Goal: Contribute content: Contribute content

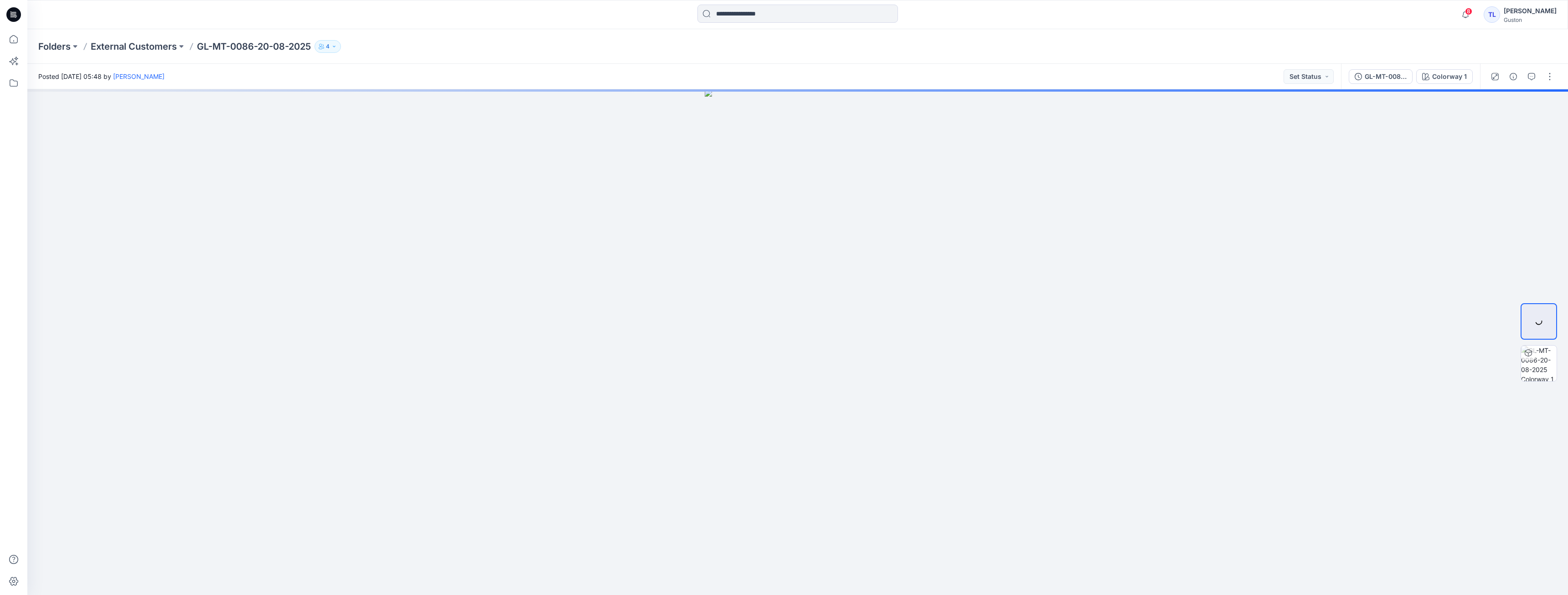
click at [337, 49] on icon "button" at bounding box center [334, 46] width 5 height 5
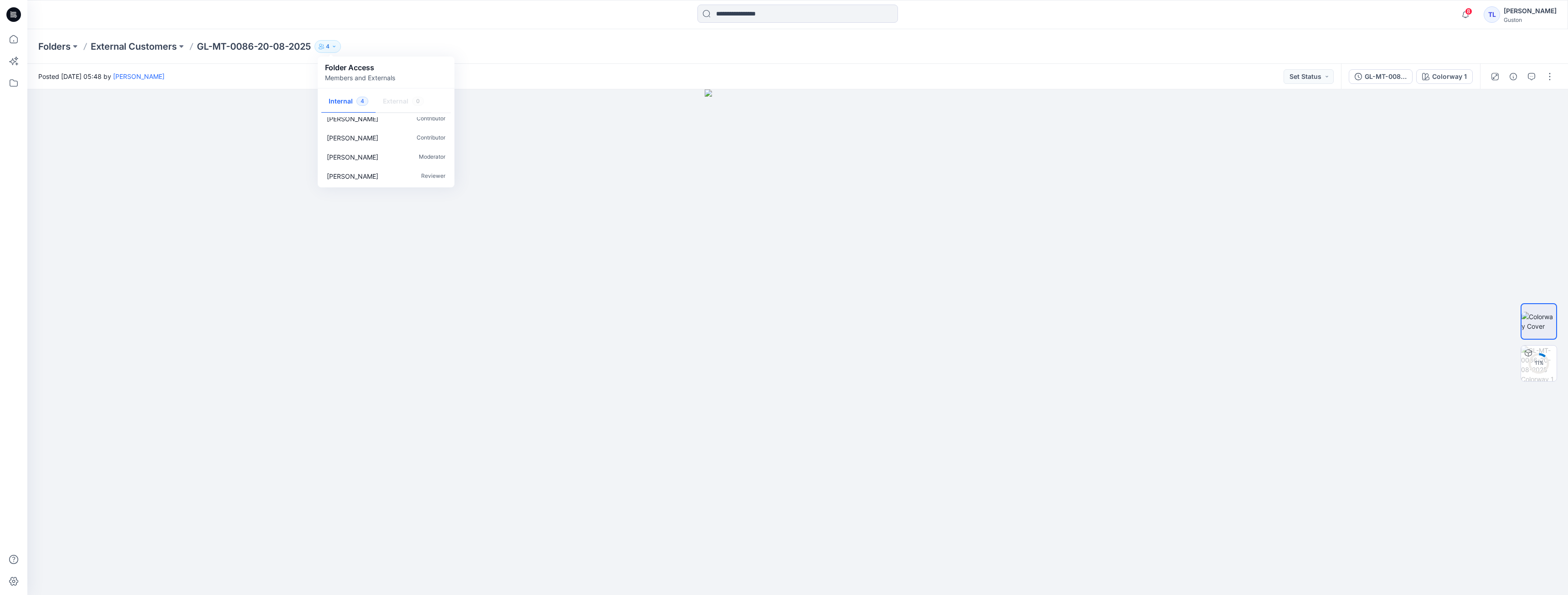
click at [522, 53] on div "Folders External Customers GL-MT-0086-20-08-2025 4 Folder Access Members and Ex…" at bounding box center [797, 46] width 1541 height 35
click at [1379, 76] on div "GL-MT-0086-20-08-2025" at bounding box center [1386, 76] width 42 height 10
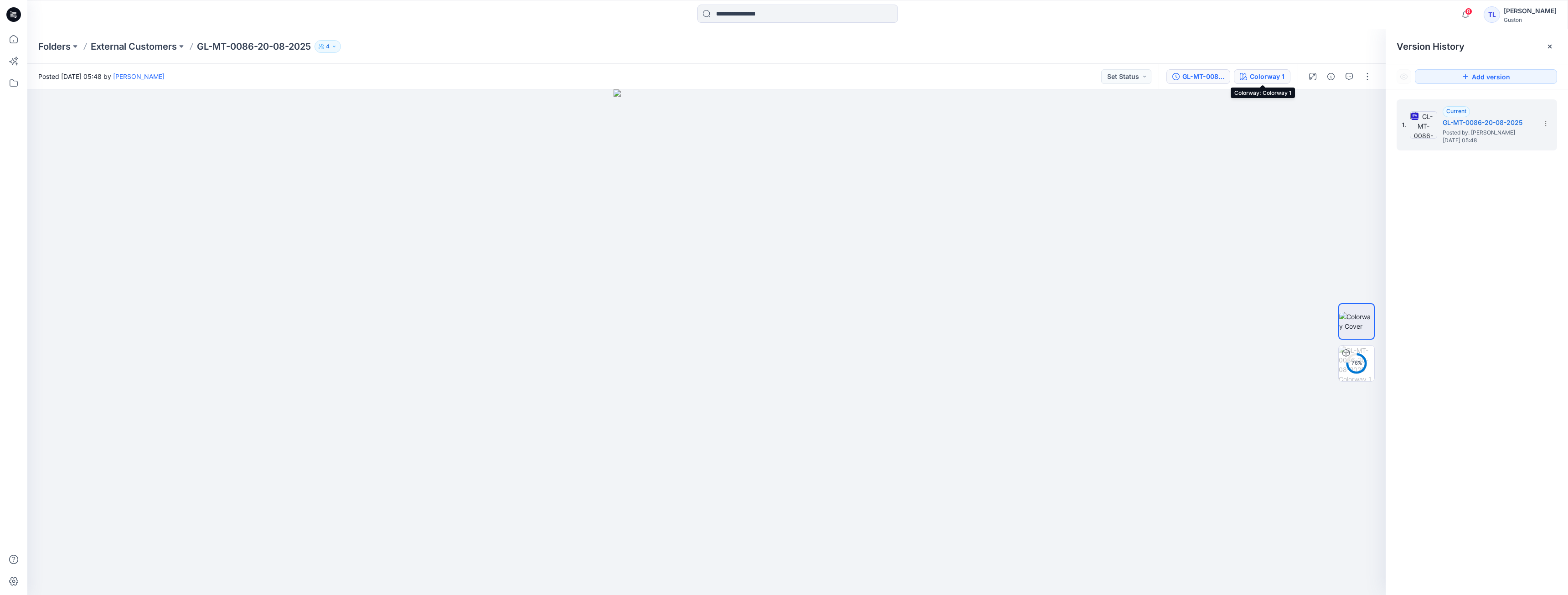
click at [1264, 78] on div "Colorway 1" at bounding box center [1267, 76] width 35 height 10
click at [1367, 76] on button "button" at bounding box center [1367, 76] width 15 height 15
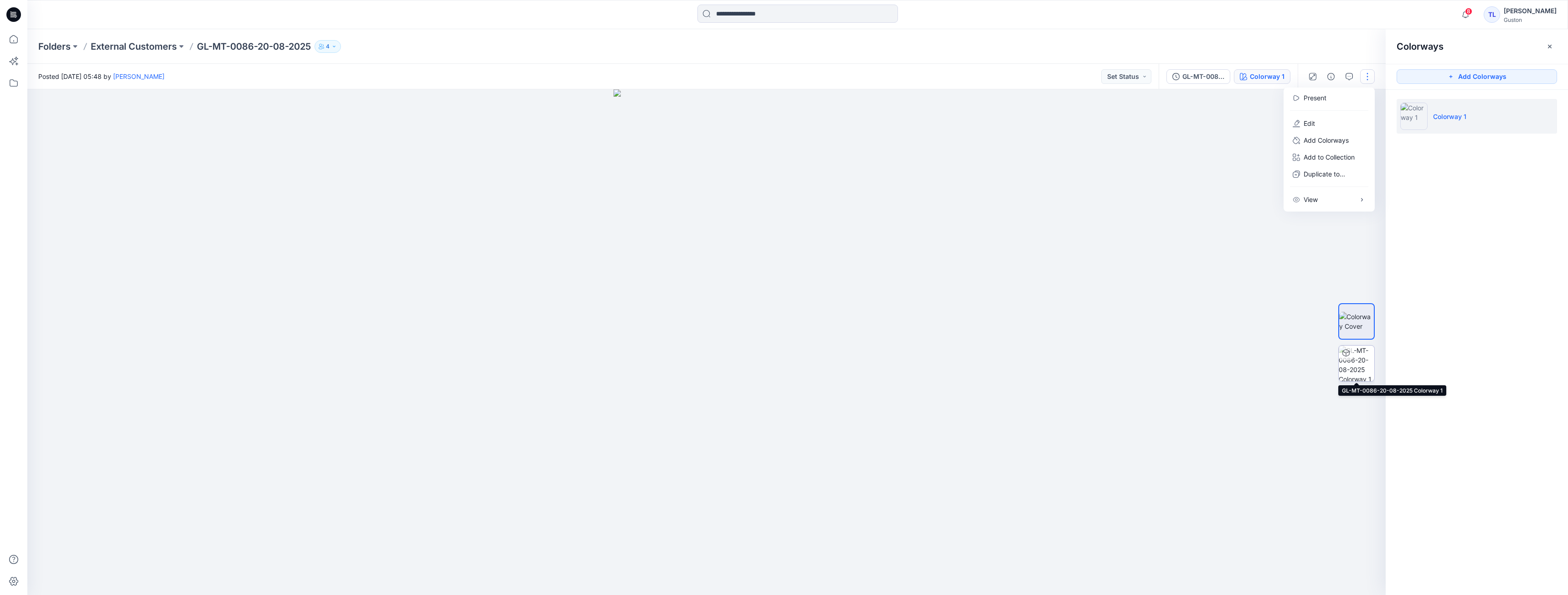
click at [1361, 370] on img at bounding box center [1356, 363] width 36 height 36
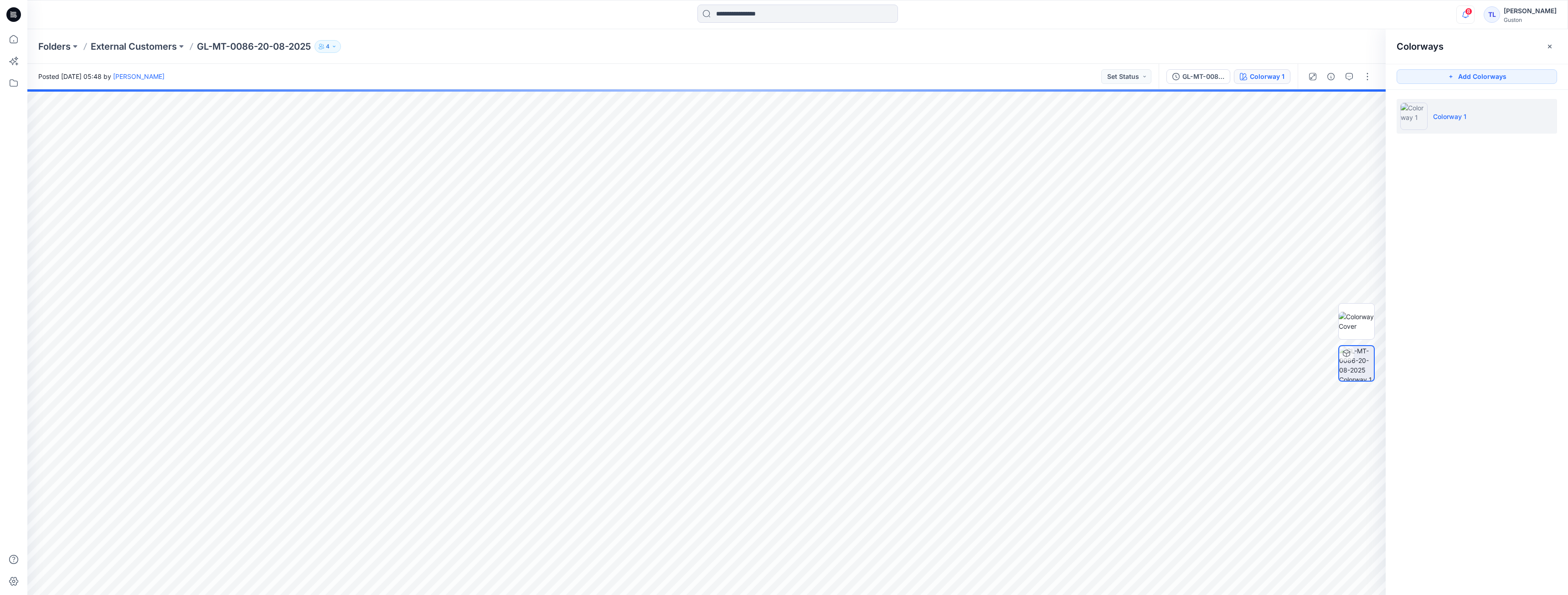
click at [1464, 18] on icon "button" at bounding box center [1465, 18] width 3 height 2
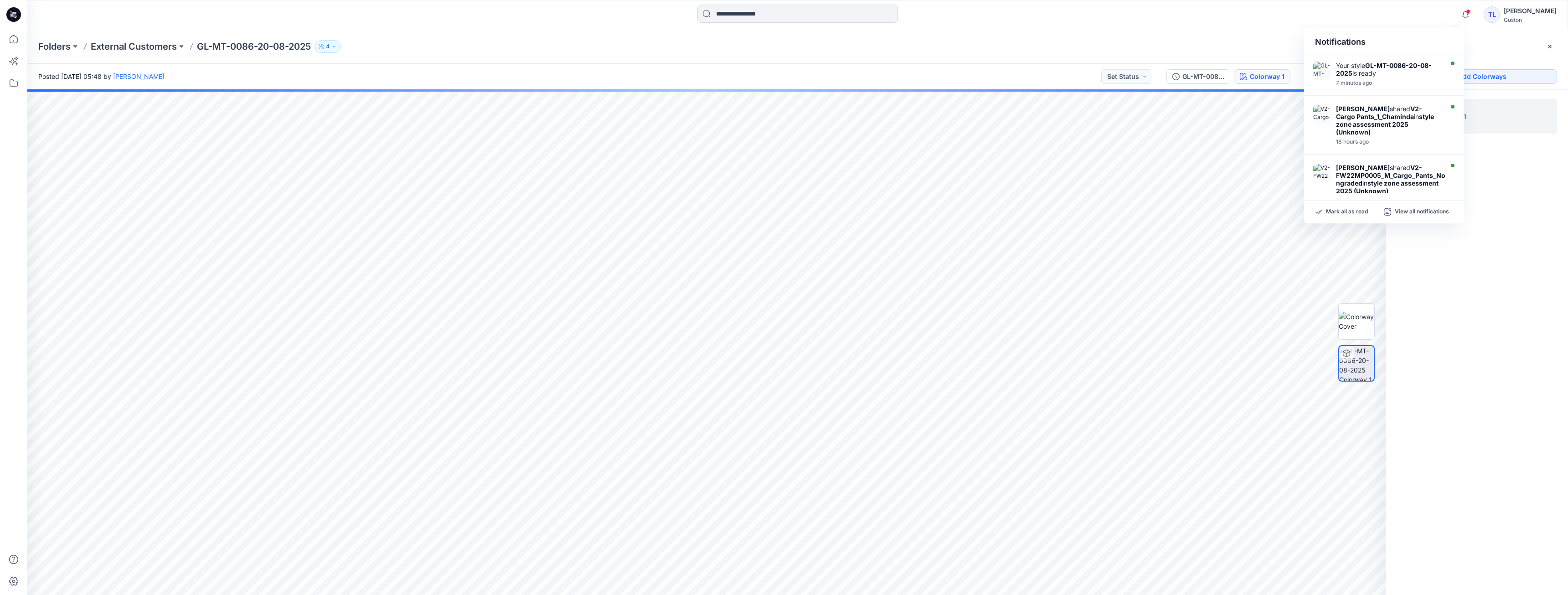
click at [1479, 348] on div "Colorways Add Colorways Colorway 1" at bounding box center [1477, 312] width 182 height 565
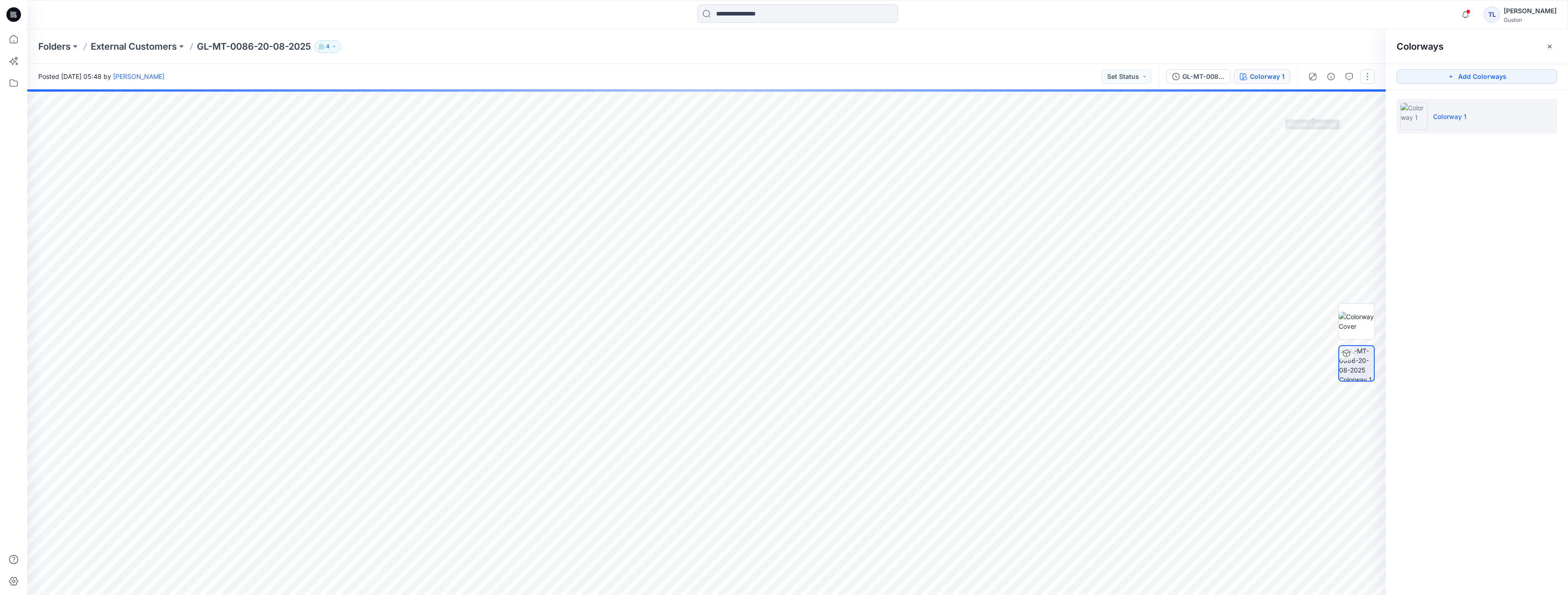
click at [1369, 80] on button "button" at bounding box center [1367, 76] width 15 height 15
click at [1312, 122] on p "Edit" at bounding box center [1309, 122] width 11 height 10
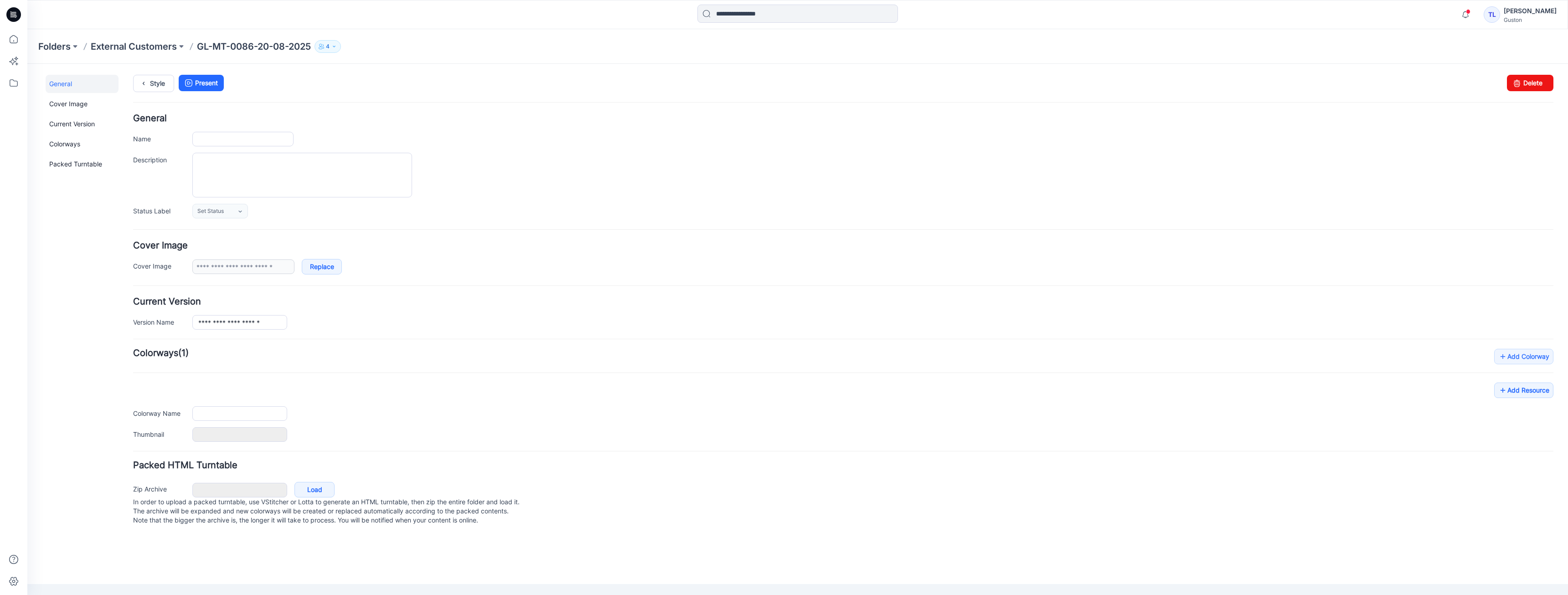
type input "**********"
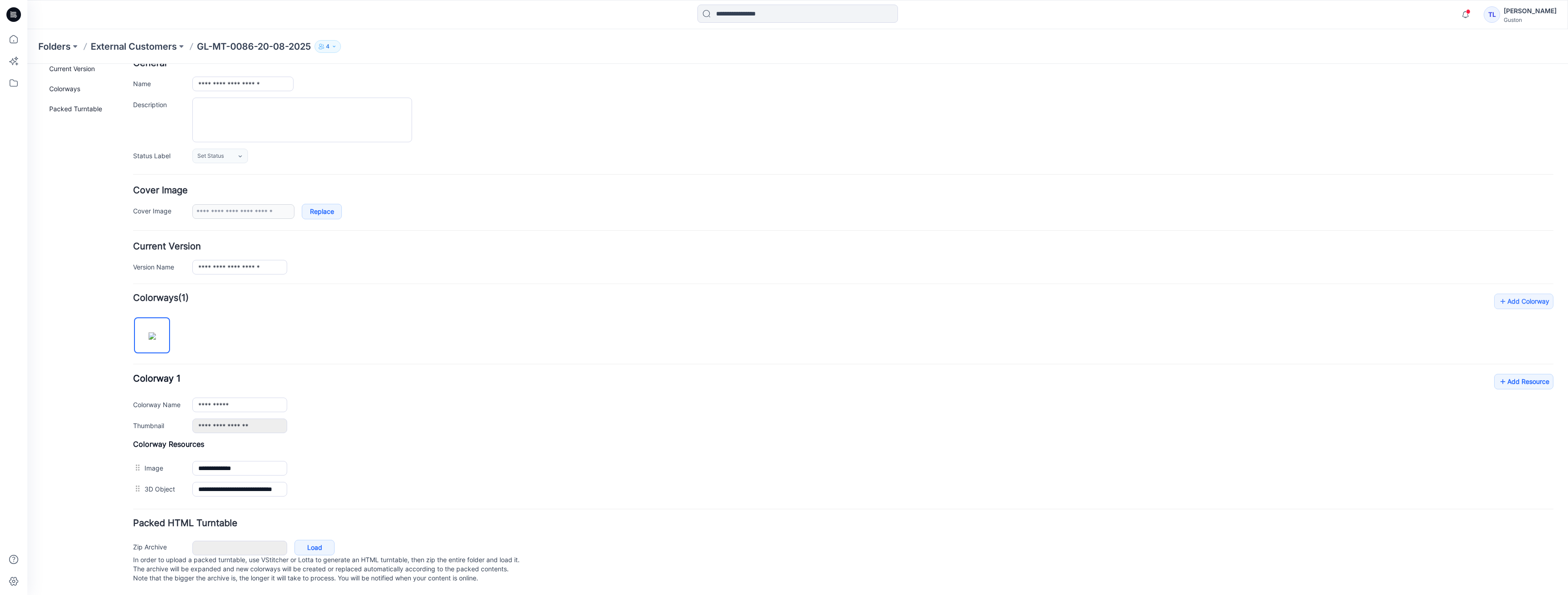
scroll to position [64, 0]
click at [1498, 374] on icon at bounding box center [1502, 382] width 9 height 15
